Goal: Task Accomplishment & Management: Manage account settings

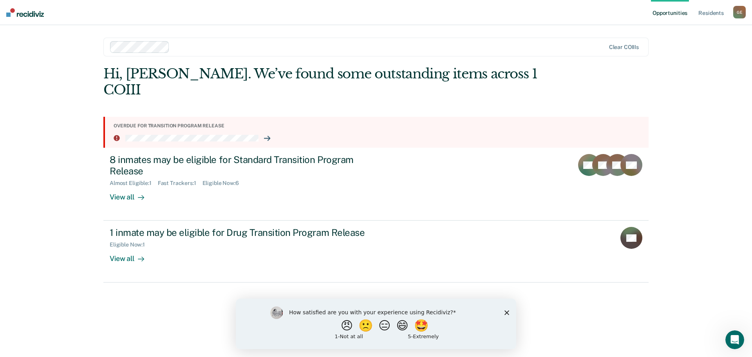
click at [506, 313] on polygon "Close survey" at bounding box center [506, 312] width 5 height 5
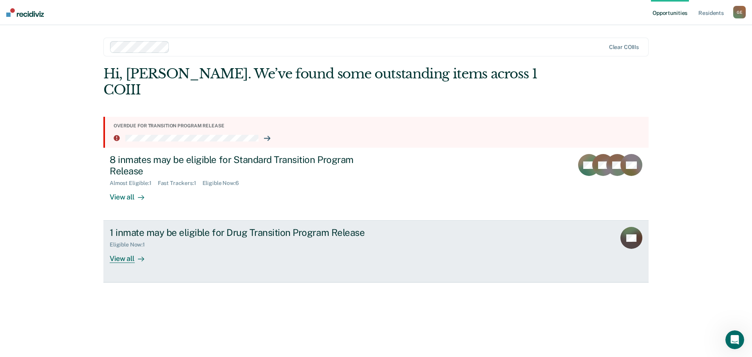
click at [128, 257] on div "View all" at bounding box center [132, 255] width 44 height 15
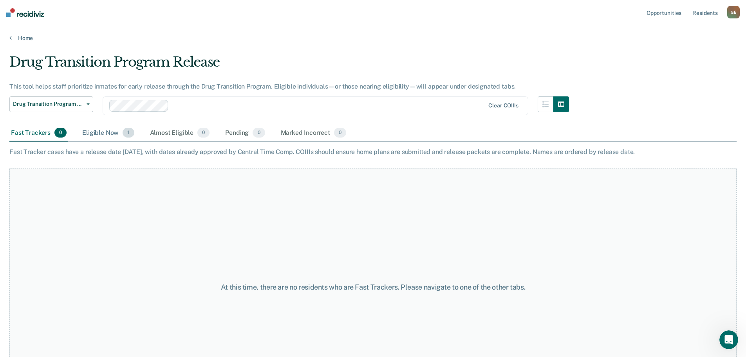
click at [125, 137] on span "1" at bounding box center [128, 133] width 11 height 10
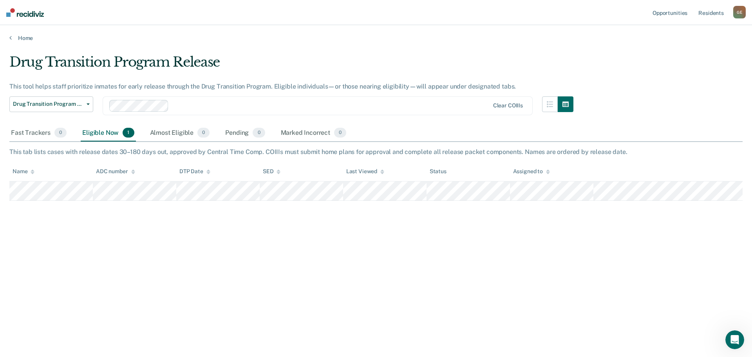
click at [32, 14] on img at bounding box center [25, 12] width 38 height 9
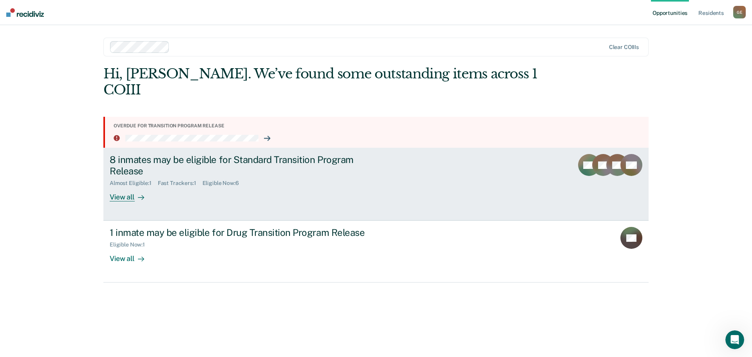
click at [126, 195] on div "View all" at bounding box center [132, 193] width 44 height 15
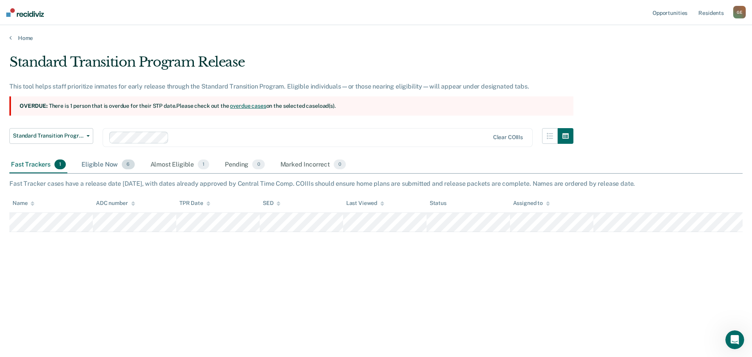
click at [121, 170] on div "Eligible Now 6" at bounding box center [108, 164] width 56 height 17
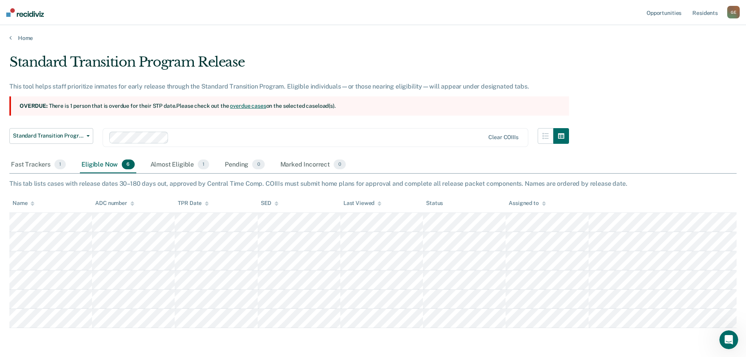
scroll to position [27, 0]
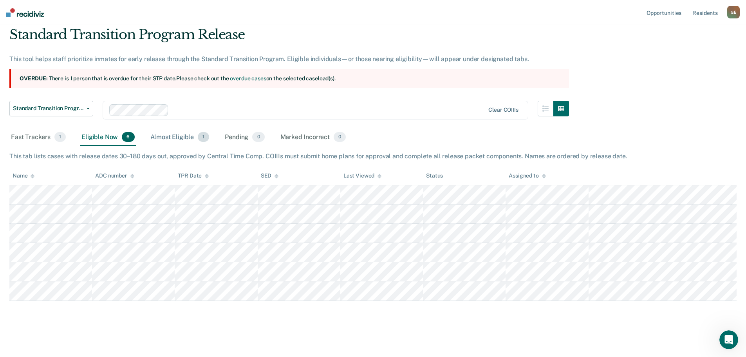
click at [201, 133] on span "1" at bounding box center [203, 137] width 11 height 10
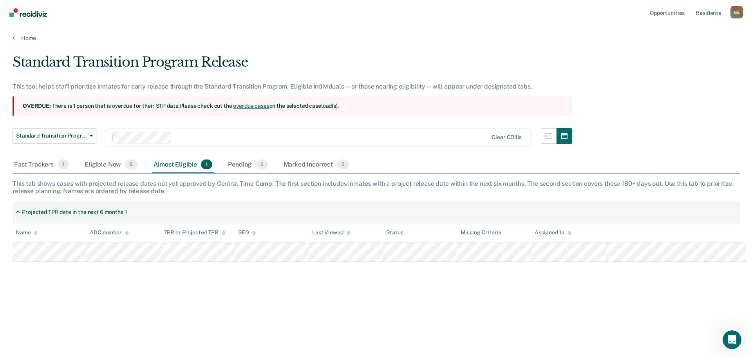
scroll to position [0, 0]
click at [119, 164] on div "Eligible Now 6" at bounding box center [108, 164] width 56 height 17
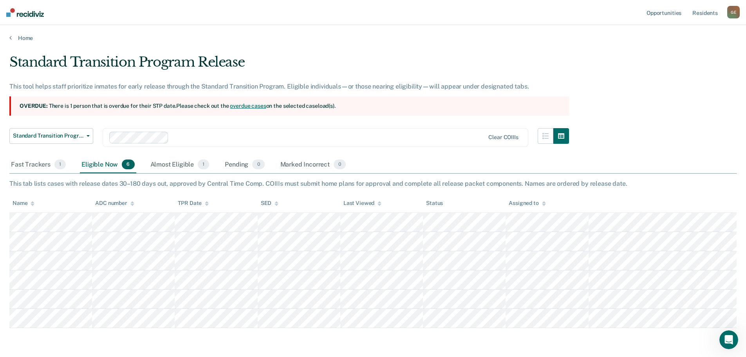
click at [110, 106] on section "Overdue: There is 1 person that is overdue for their STP date. Please check out…" at bounding box center [289, 105] width 560 height 19
click at [258, 105] on link "overdue cases" at bounding box center [248, 106] width 36 height 6
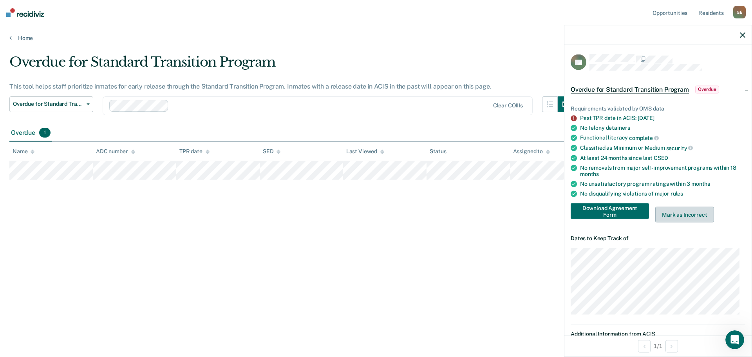
click at [678, 212] on button "Mark as Incorrect" at bounding box center [684, 215] width 59 height 16
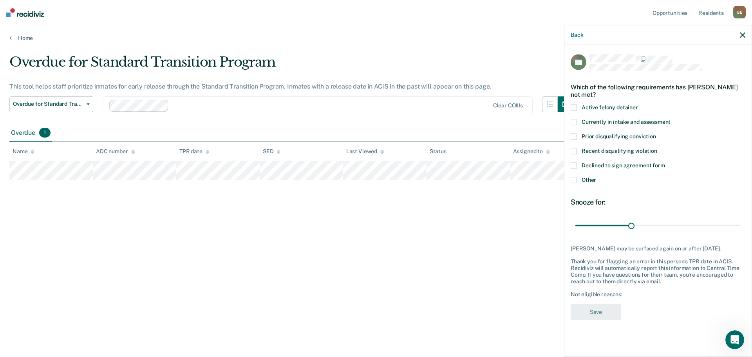
drag, startPoint x: 743, startPoint y: 33, endPoint x: 740, endPoint y: 38, distance: 5.1
click at [743, 33] on icon "button" at bounding box center [742, 34] width 5 height 5
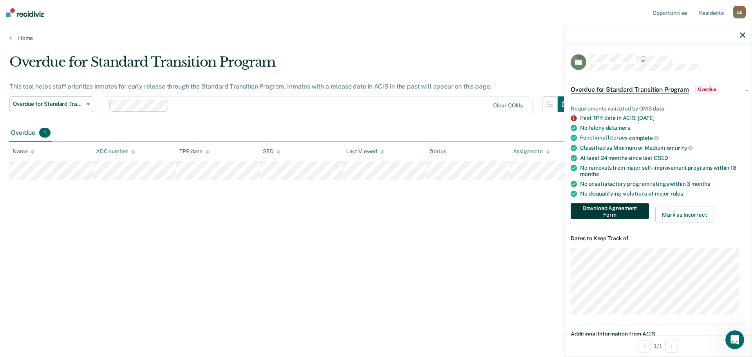
click at [622, 209] on button "Download Agreement Form" at bounding box center [610, 211] width 78 height 16
click at [605, 145] on div "Classified as Minimum or Medium security" at bounding box center [662, 148] width 165 height 7
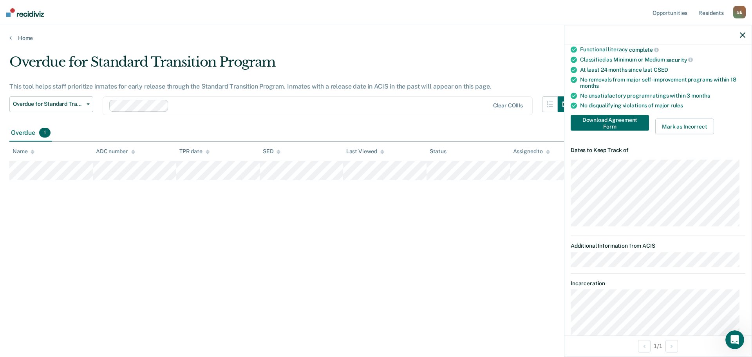
scroll to position [125, 0]
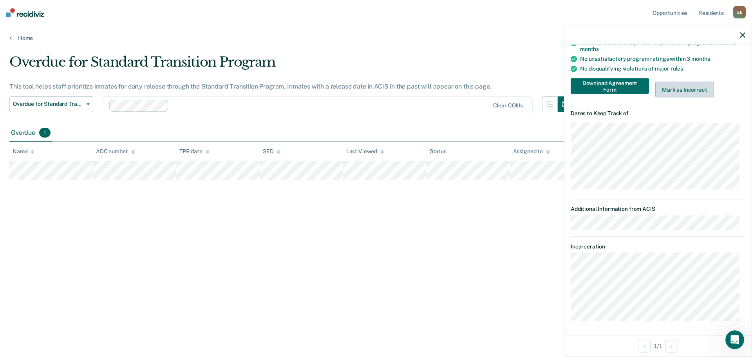
click at [689, 91] on button "Mark as Incorrect" at bounding box center [684, 90] width 59 height 16
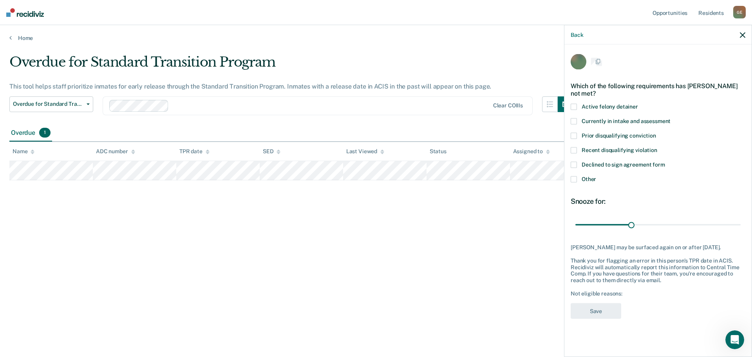
scroll to position [0, 0]
click at [617, 123] on span "Currently in intake and assessment" at bounding box center [626, 122] width 89 height 6
click at [573, 179] on span at bounding box center [574, 180] width 6 height 6
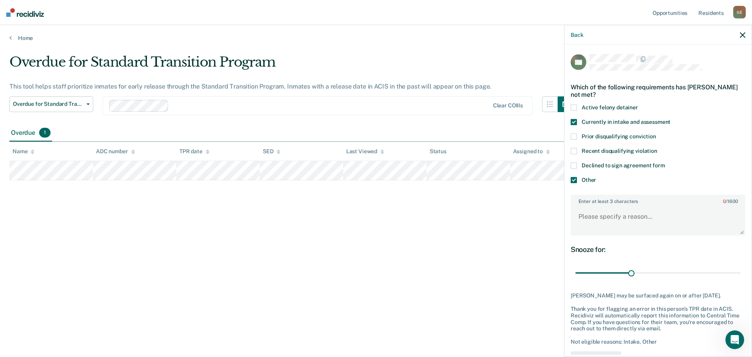
click at [575, 121] on span at bounding box center [574, 122] width 6 height 6
click at [628, 215] on textarea "Enter at least 3 characters 0 / 1600" at bounding box center [657, 220] width 173 height 29
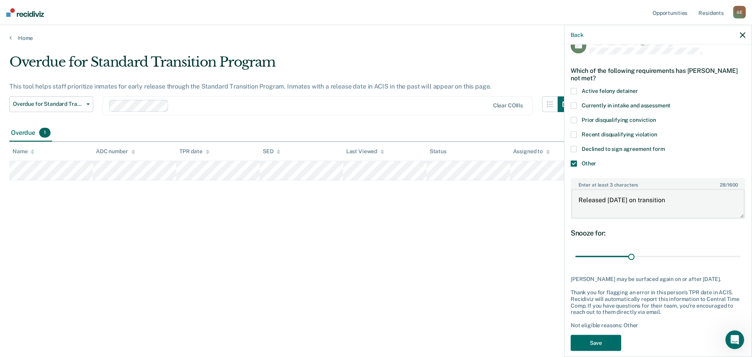
scroll to position [25, 0]
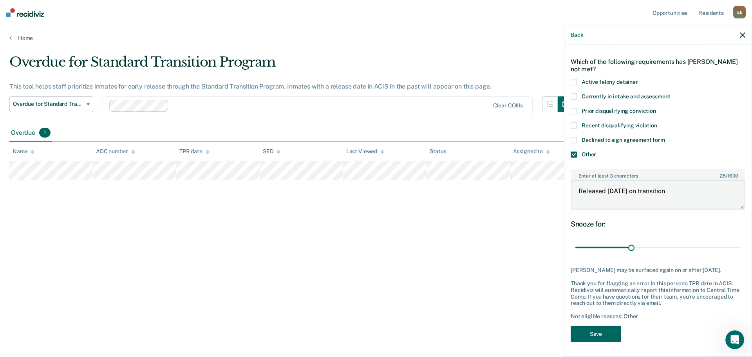
type textarea "Released [DATE] on transition"
click at [596, 333] on button "Save" at bounding box center [596, 333] width 51 height 16
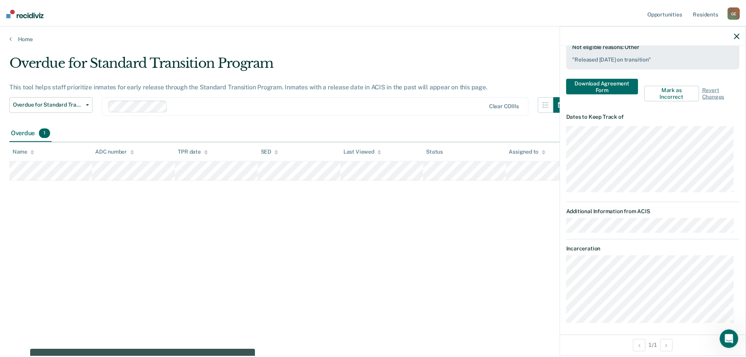
scroll to position [242, 0]
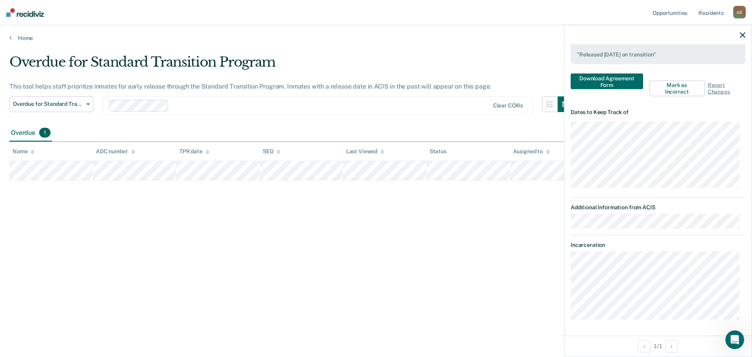
click at [742, 31] on div at bounding box center [657, 35] width 187 height 20
click at [741, 34] on icon "button" at bounding box center [742, 34] width 5 height 5
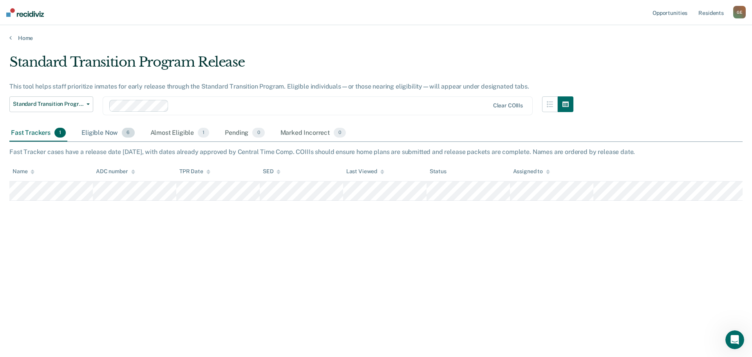
click at [105, 128] on div "Eligible Now 6" at bounding box center [108, 133] width 56 height 17
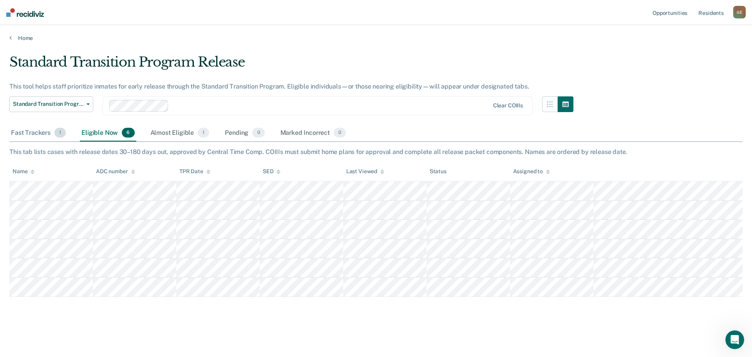
click at [46, 130] on div "Fast Trackers 1" at bounding box center [38, 133] width 58 height 17
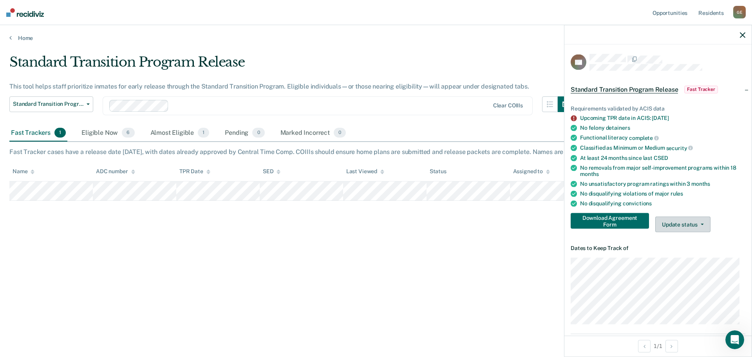
click at [678, 225] on button "Update status" at bounding box center [682, 225] width 55 height 16
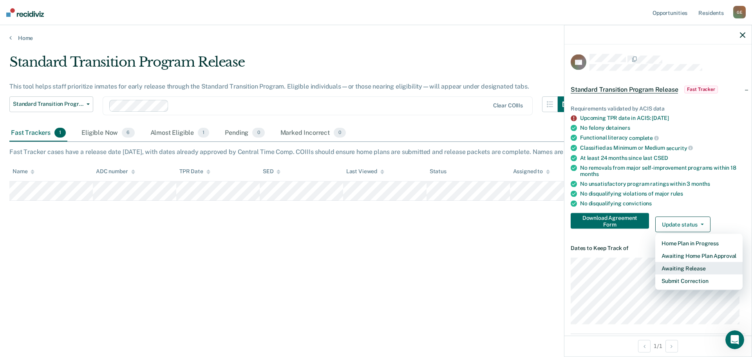
click at [698, 267] on button "Awaiting Release" at bounding box center [698, 268] width 87 height 13
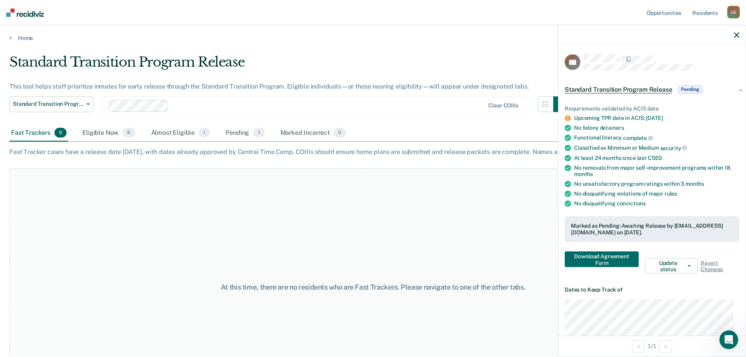
click at [737, 35] on icon "button" at bounding box center [736, 34] width 5 height 5
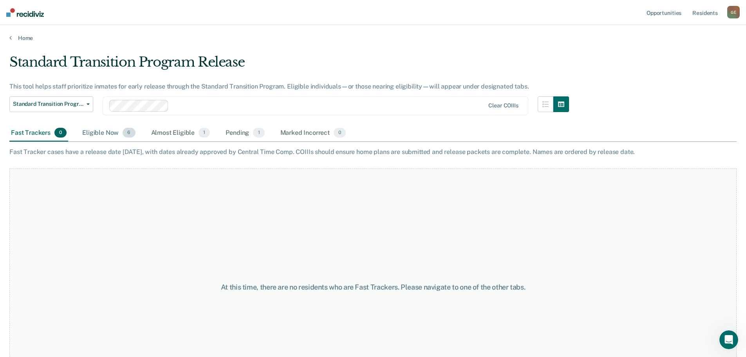
click at [114, 133] on div "Eligible Now 6" at bounding box center [109, 133] width 56 height 17
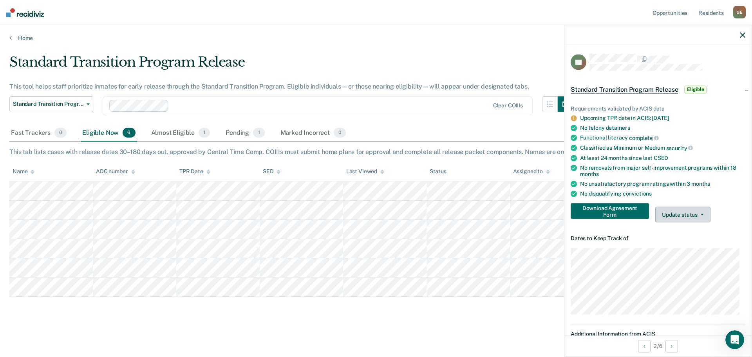
click at [674, 212] on button "Update status" at bounding box center [682, 215] width 55 height 16
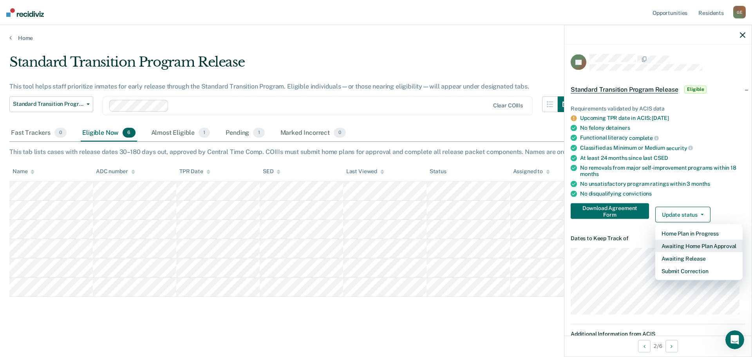
click at [696, 246] on button "Awaiting Home Plan Approval" at bounding box center [698, 246] width 87 height 13
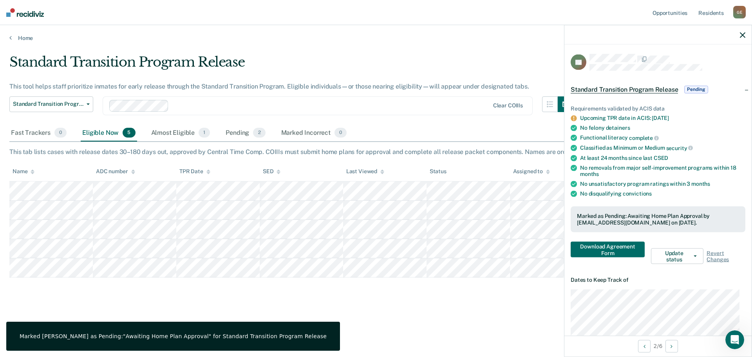
click at [743, 35] on icon "button" at bounding box center [742, 34] width 5 height 5
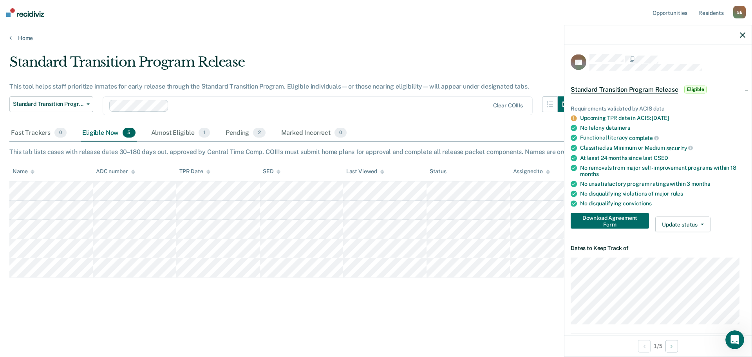
scroll to position [78, 0]
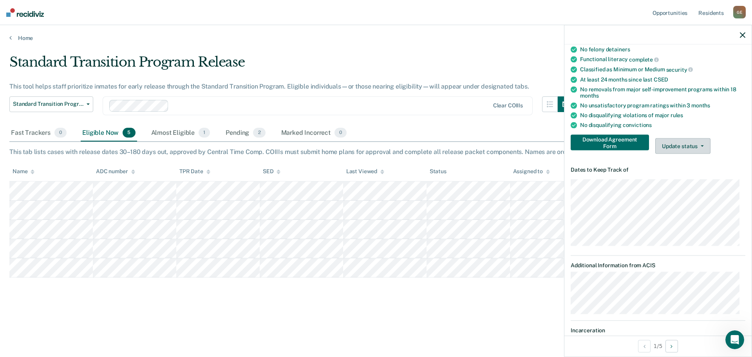
click at [682, 145] on button "Update status" at bounding box center [682, 146] width 55 height 16
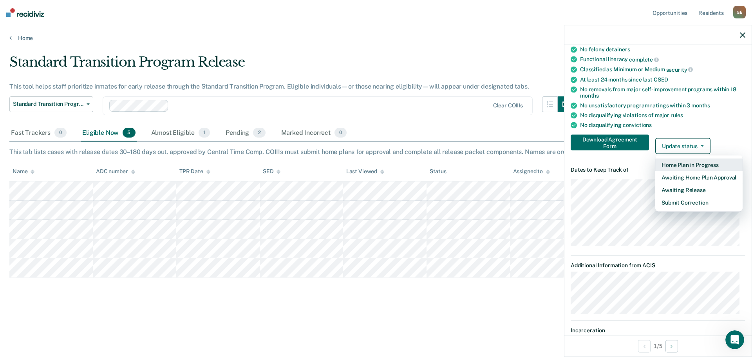
click at [689, 165] on button "Home Plan in Progress" at bounding box center [698, 165] width 87 height 13
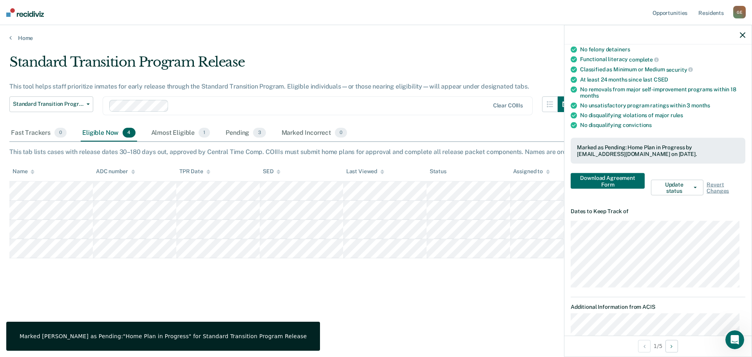
click at [743, 36] on icon "button" at bounding box center [742, 34] width 5 height 5
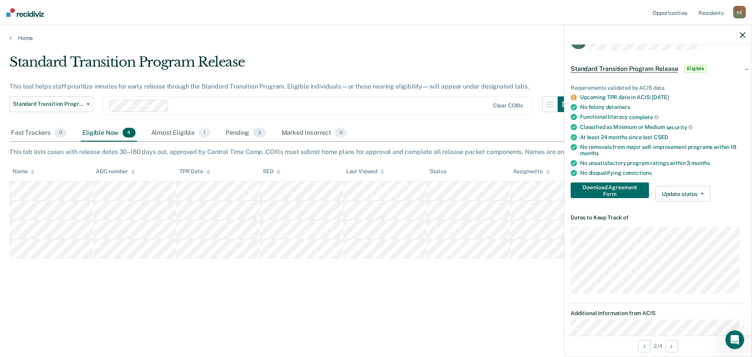
scroll to position [39, 0]
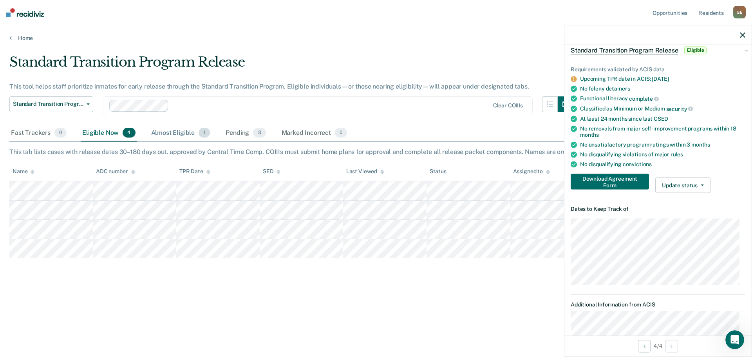
click at [175, 133] on div "Almost Eligible 1" at bounding box center [181, 133] width 62 height 17
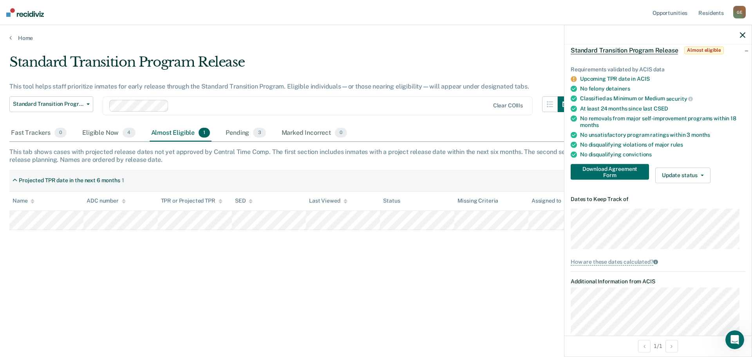
click at [745, 35] on icon "button" at bounding box center [742, 34] width 5 height 5
